Goal: Task Accomplishment & Management: Manage account settings

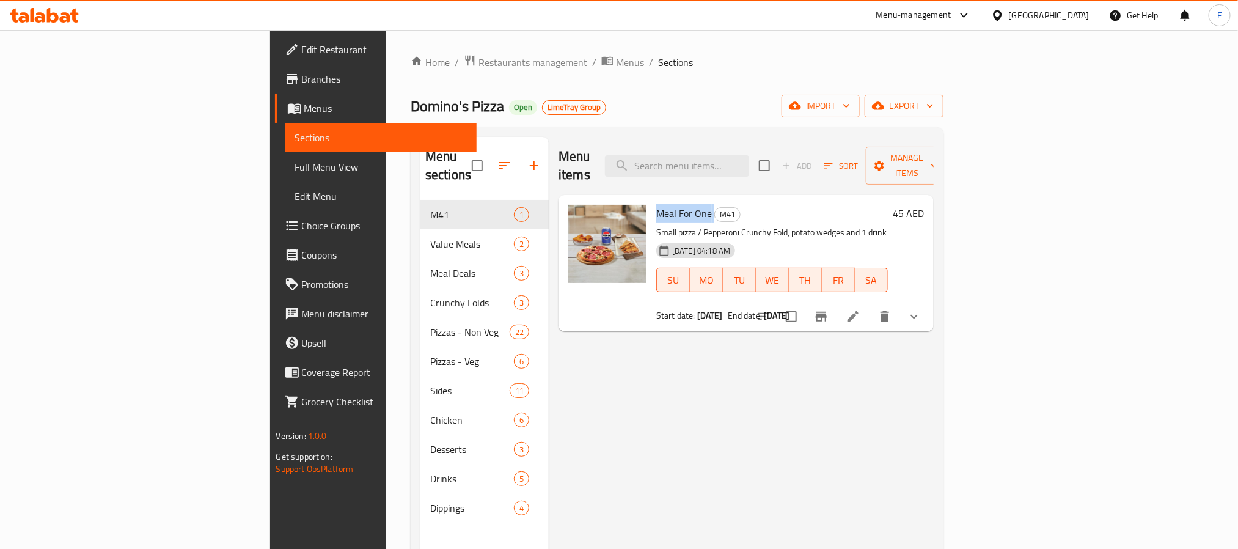
drag, startPoint x: 62, startPoint y: 83, endPoint x: 97, endPoint y: 83, distance: 34.8
click at [302, 83] on span "Branches" at bounding box center [384, 79] width 165 height 15
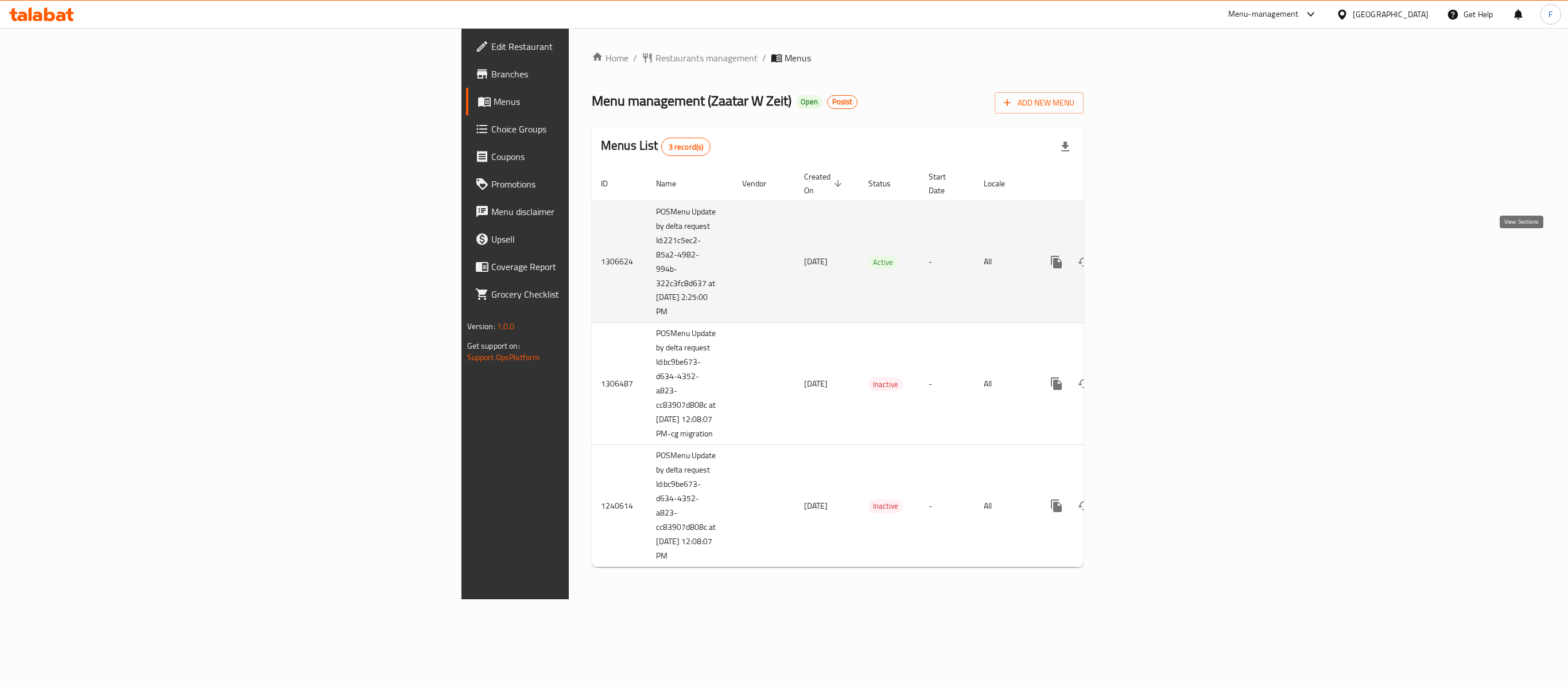
click at [1153, 249] on link "enhanced table" at bounding box center [1139, 262] width 27 height 27
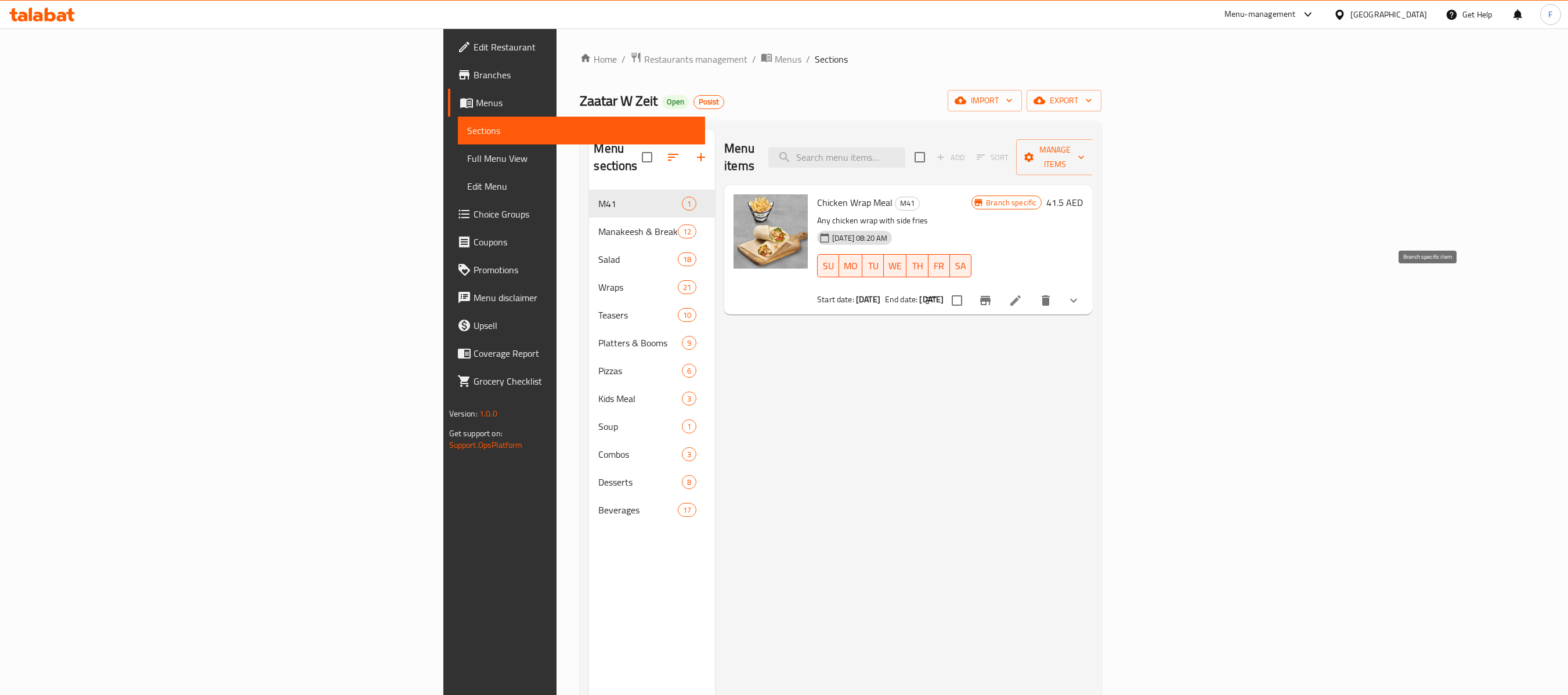
click at [999, 287] on button "Branch-specific-item" at bounding box center [984, 300] width 28 height 28
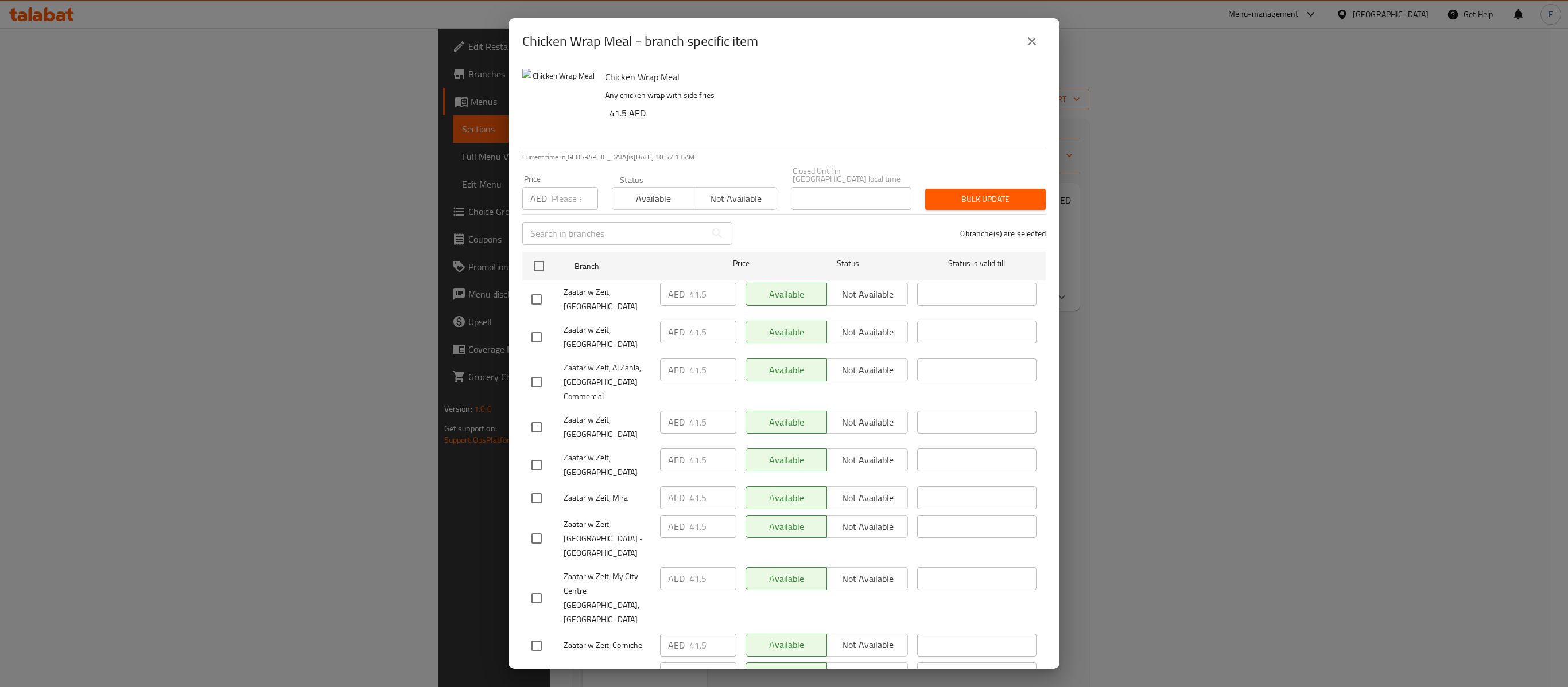
click at [1030, 38] on icon "close" at bounding box center [1032, 41] width 14 height 14
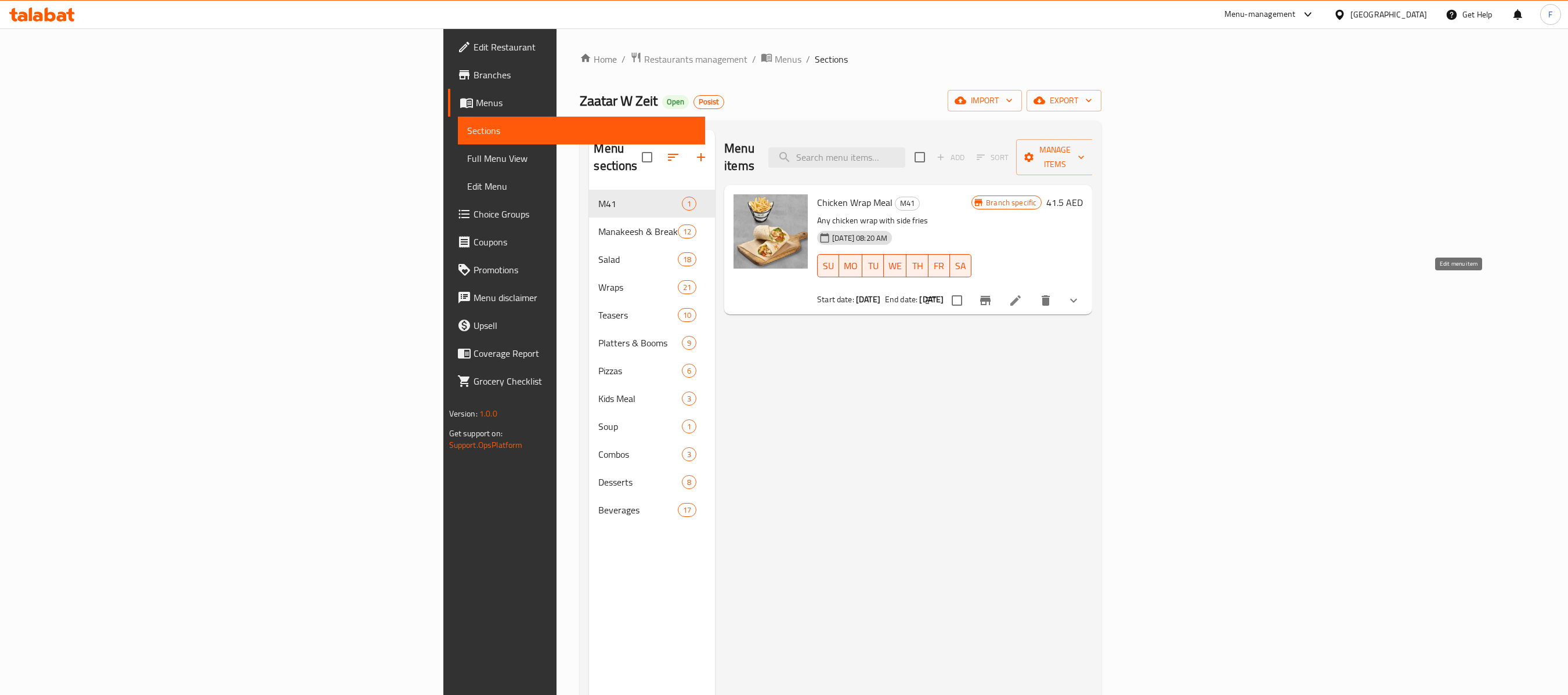
click at [1022, 293] on icon at bounding box center [1015, 300] width 14 height 14
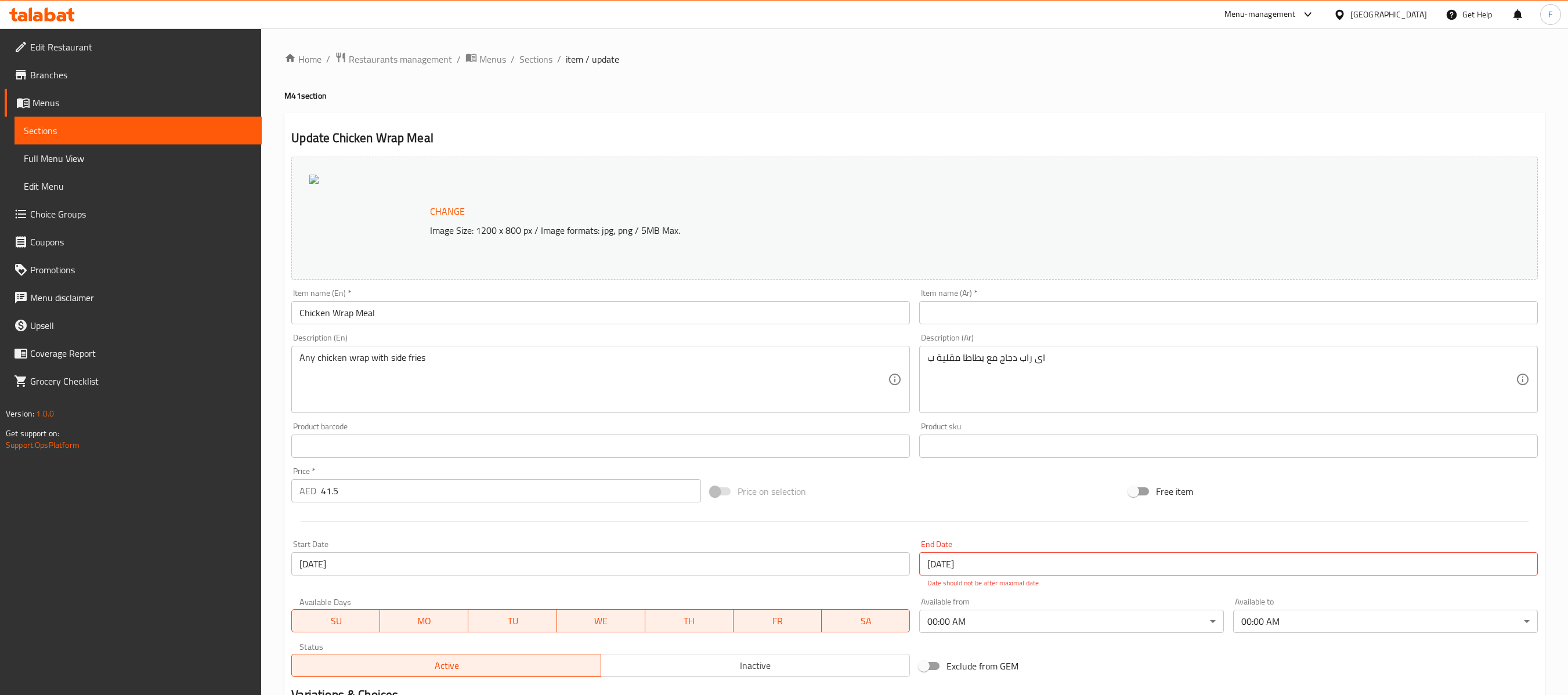
drag, startPoint x: 104, startPoint y: 75, endPoint x: 285, endPoint y: 9, distance: 192.7
click at [104, 75] on span "Branches" at bounding box center [141, 75] width 222 height 14
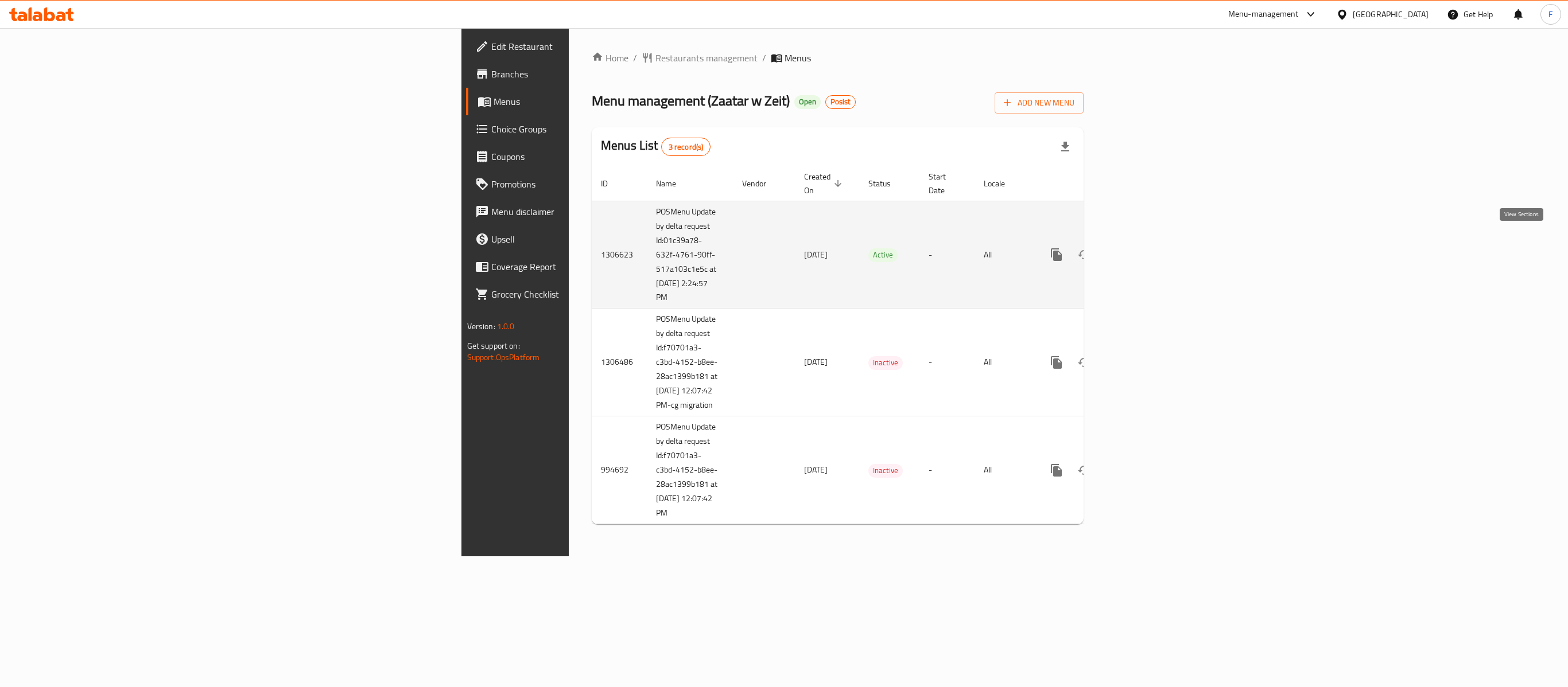
click at [1153, 241] on link "enhanced table" at bounding box center [1139, 254] width 27 height 27
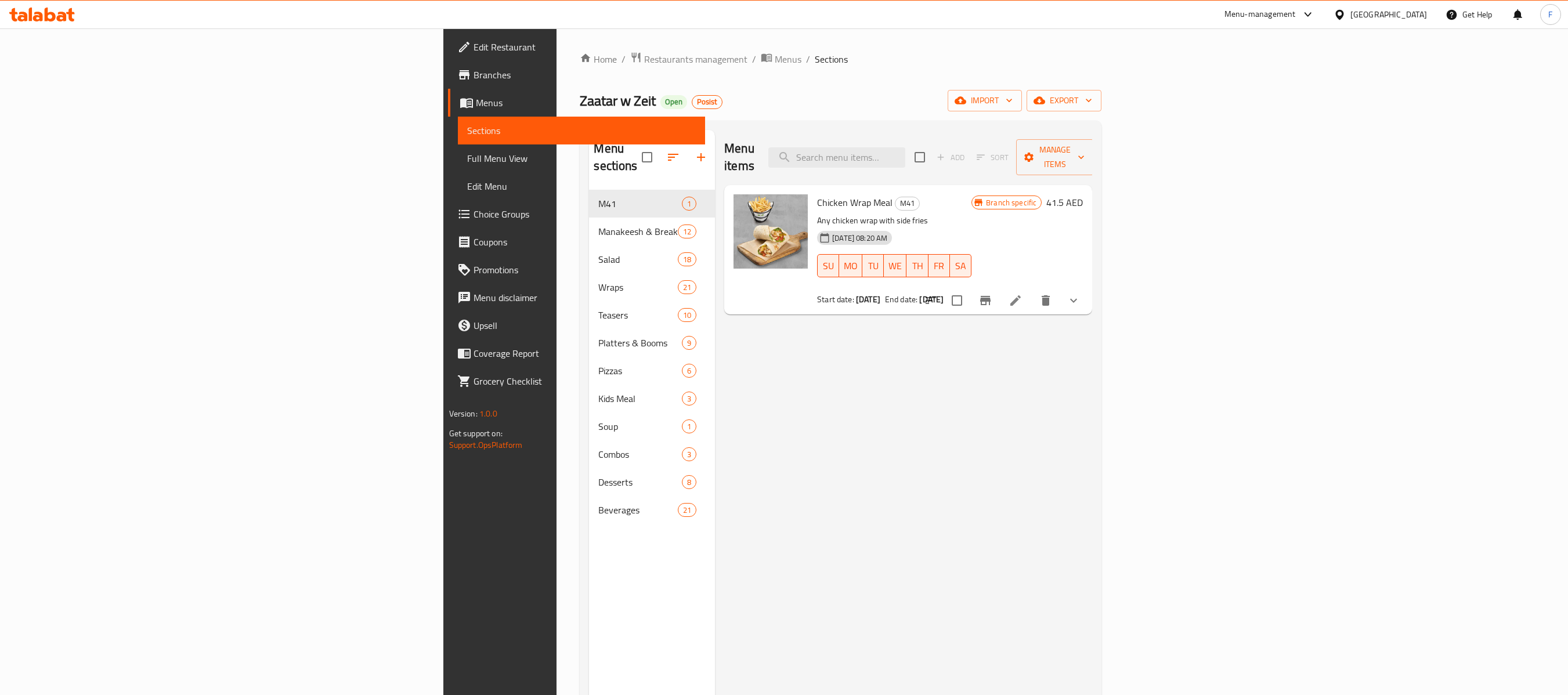
click at [1032, 291] on li at bounding box center [1016, 301] width 32 height 21
